Goal: Find specific fact: Find contact information

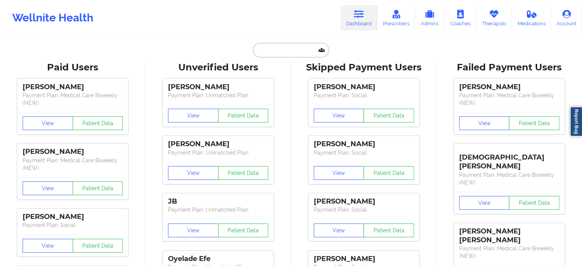
click at [271, 49] on input "text" at bounding box center [291, 50] width 76 height 15
paste input "[PERSON_NAME]"
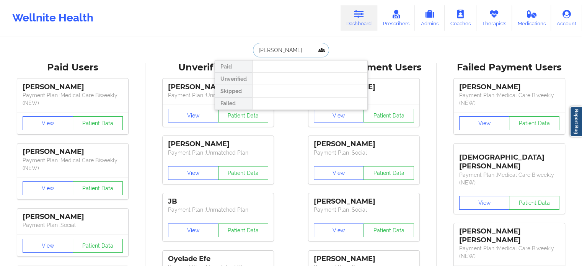
drag, startPoint x: 307, startPoint y: 46, endPoint x: 276, endPoint y: 46, distance: 31.7
click at [276, 46] on input "[PERSON_NAME]" at bounding box center [291, 50] width 76 height 15
type input "NOELIA"
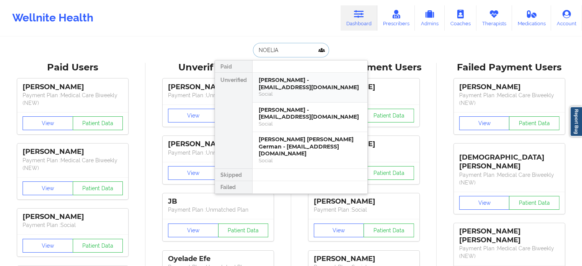
click at [289, 88] on div "[PERSON_NAME] - [EMAIL_ADDRESS][DOMAIN_NAME]" at bounding box center [310, 83] width 102 height 14
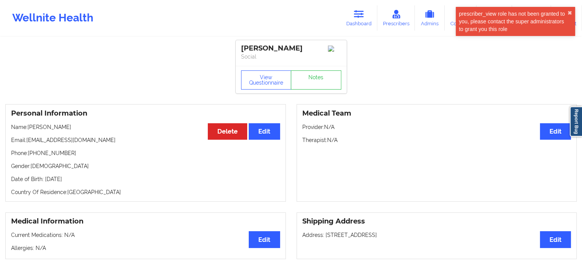
drag, startPoint x: 109, startPoint y: 141, endPoint x: 28, endPoint y: 144, distance: 81.1
click at [28, 144] on p "Email: [EMAIL_ADDRESS][DOMAIN_NAME]" at bounding box center [145, 140] width 269 height 8
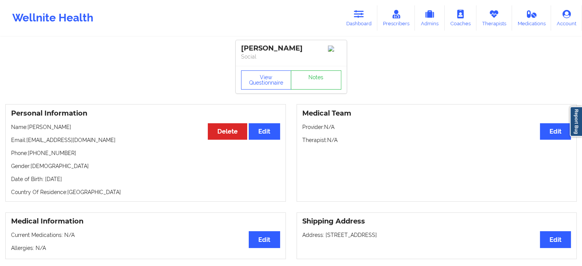
copy p "[EMAIL_ADDRESS][DOMAIN_NAME]"
click at [352, 23] on link "Dashboard" at bounding box center [358, 17] width 37 height 25
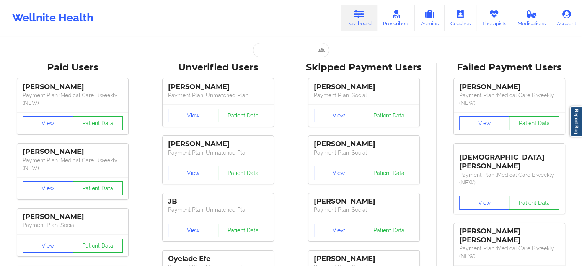
click at [287, 52] on input "text" at bounding box center [291, 50] width 76 height 15
paste input "[PERSON_NAME]"
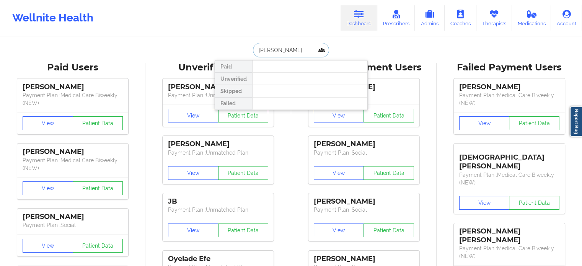
drag, startPoint x: 301, startPoint y: 52, endPoint x: 188, endPoint y: 52, distance: 113.6
type input "C"
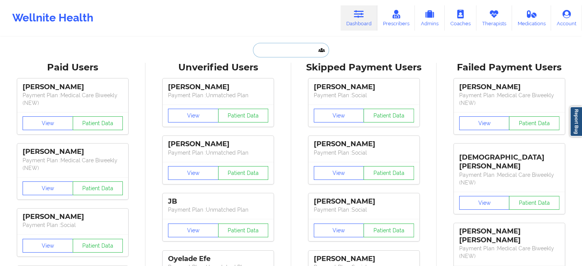
paste input "[PERSON_NAME]"
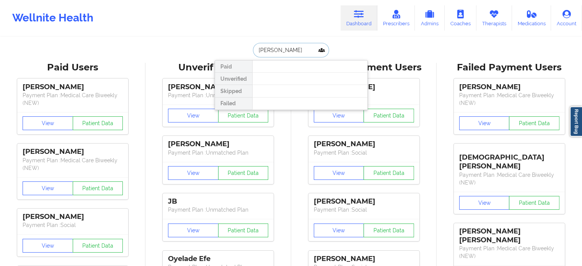
drag, startPoint x: 296, startPoint y: 49, endPoint x: 277, endPoint y: 46, distance: 18.9
click at [277, 46] on input "[PERSON_NAME]" at bounding box center [291, 50] width 76 height 15
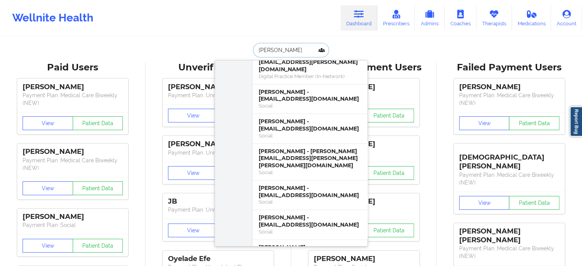
scroll to position [23, 0]
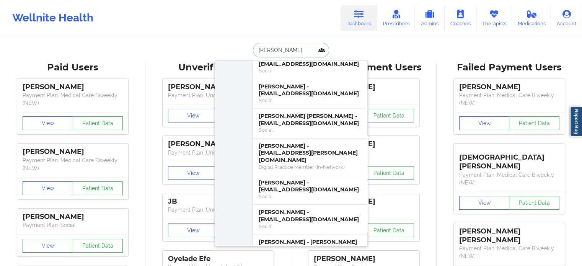
type input "[PERSON_NAME]"
